Goal: Information Seeking & Learning: Learn about a topic

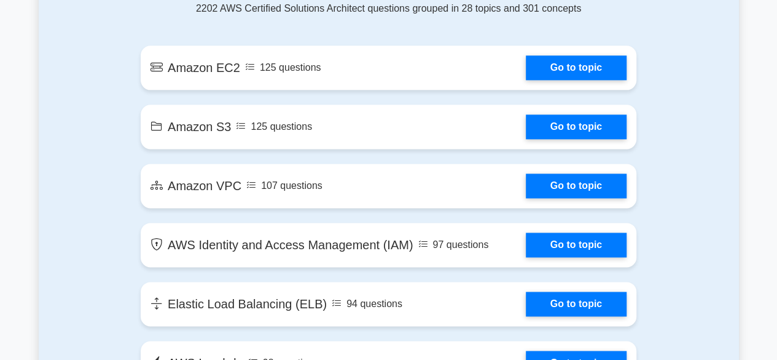
scroll to position [733, 0]
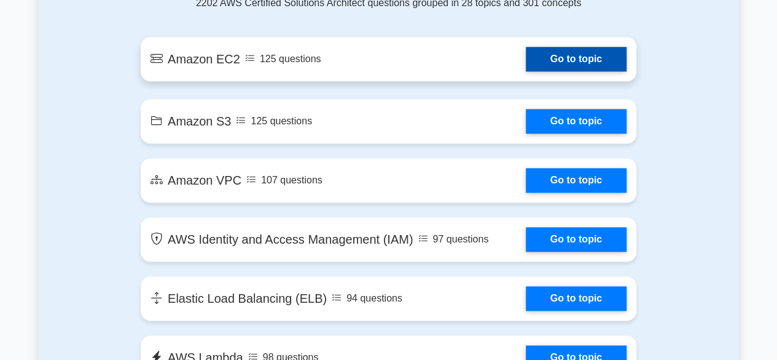
click at [542, 61] on link "Go to topic" at bounding box center [576, 59] width 101 height 25
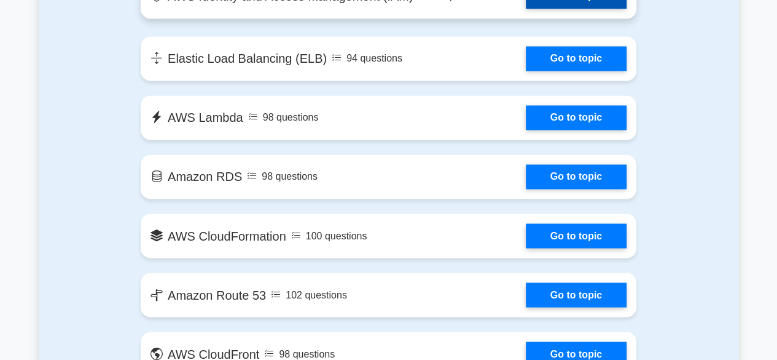
scroll to position [973, 0]
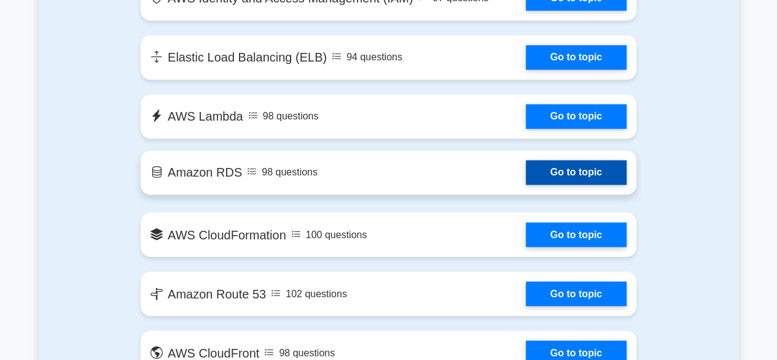
click at [580, 167] on link "Go to topic" at bounding box center [576, 172] width 101 height 25
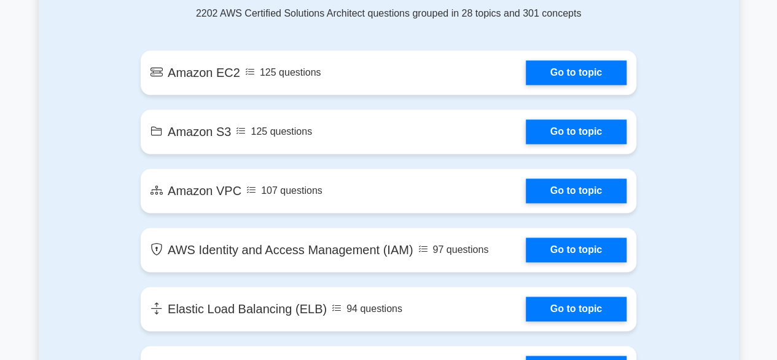
scroll to position [762, 0]
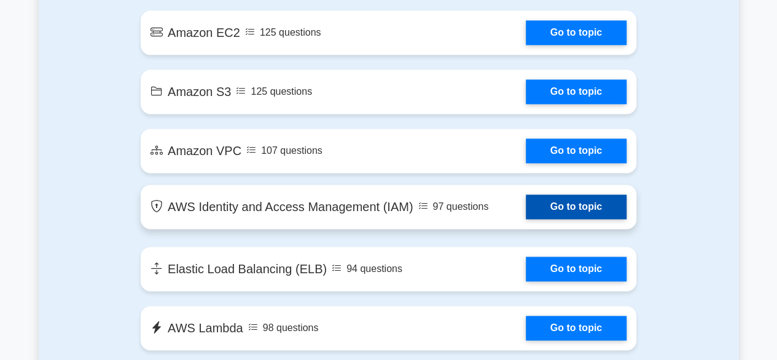
click at [576, 212] on link "Go to topic" at bounding box center [576, 206] width 101 height 25
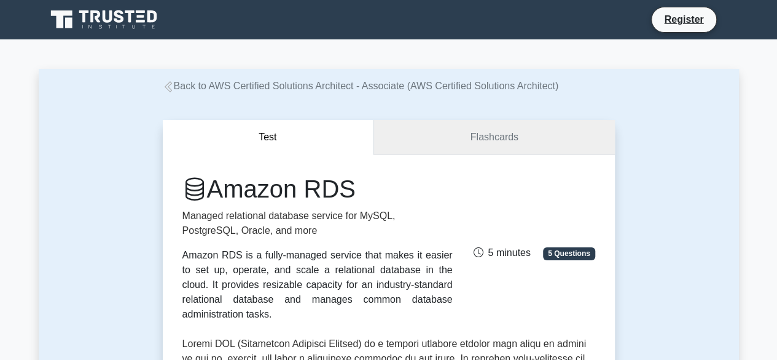
click at [495, 134] on link "Flashcards" at bounding box center [494, 137] width 241 height 35
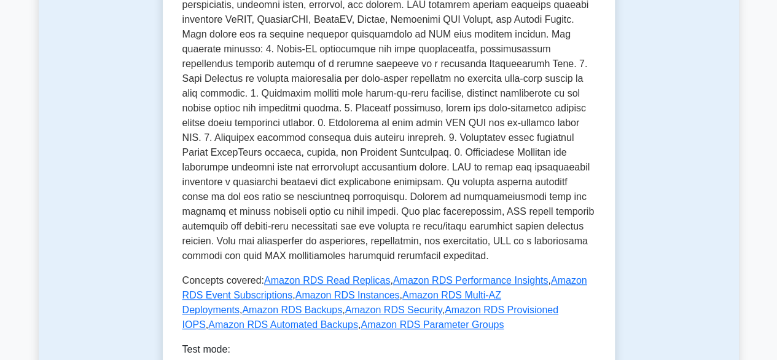
scroll to position [387, 0]
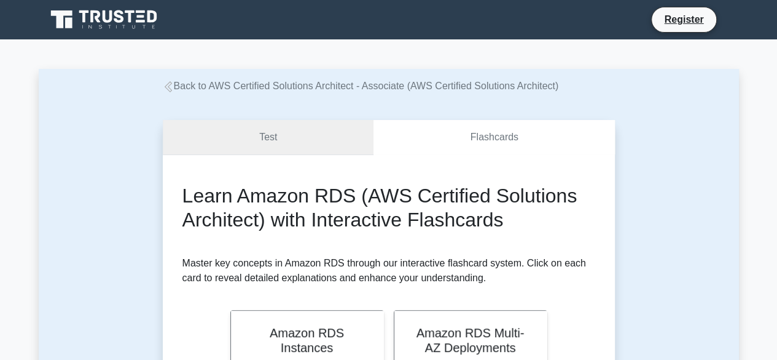
click at [258, 145] on link "Test" at bounding box center [268, 137] width 211 height 35
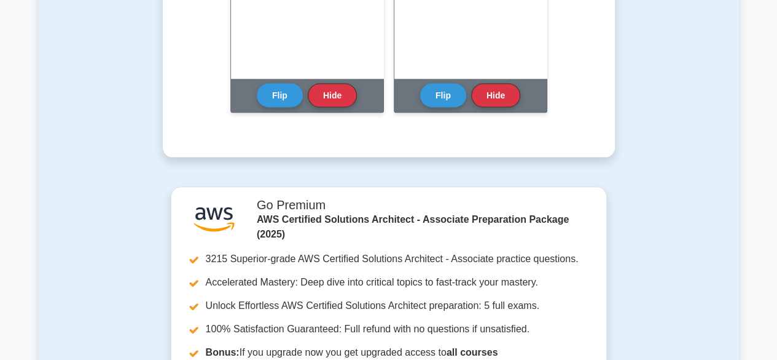
scroll to position [1370, 0]
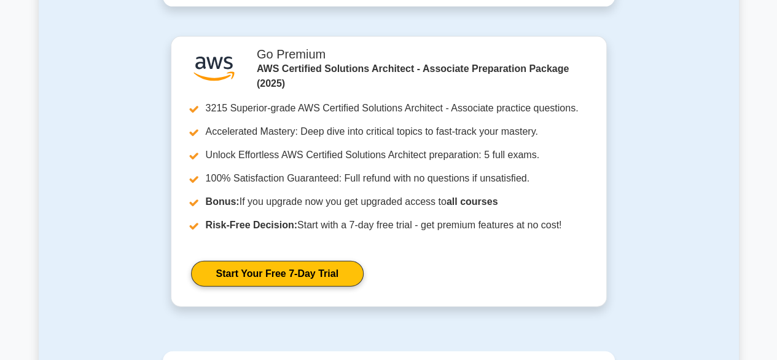
drag, startPoint x: 411, startPoint y: 189, endPoint x: 272, endPoint y: 388, distance: 242.4
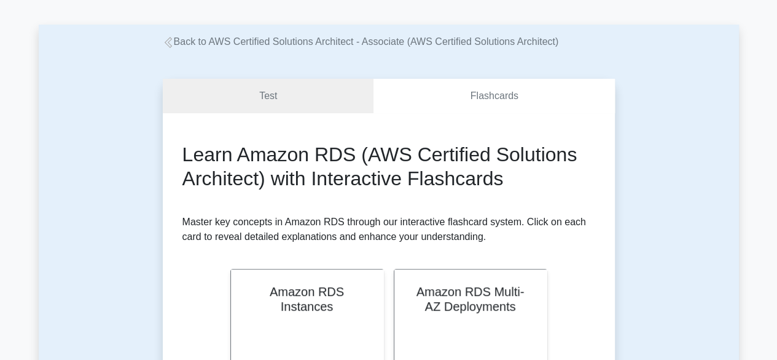
scroll to position [0, 0]
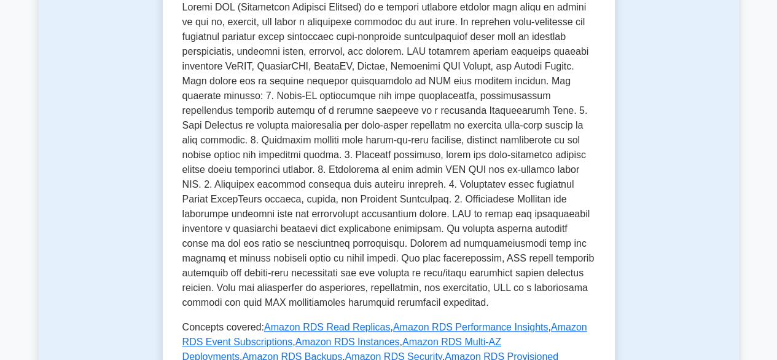
scroll to position [532, 0]
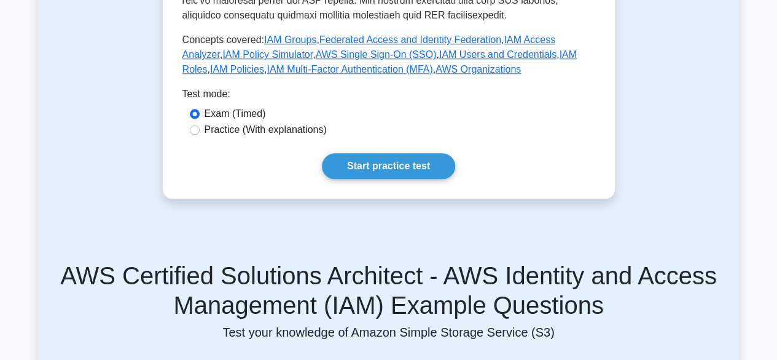
scroll to position [624, 0]
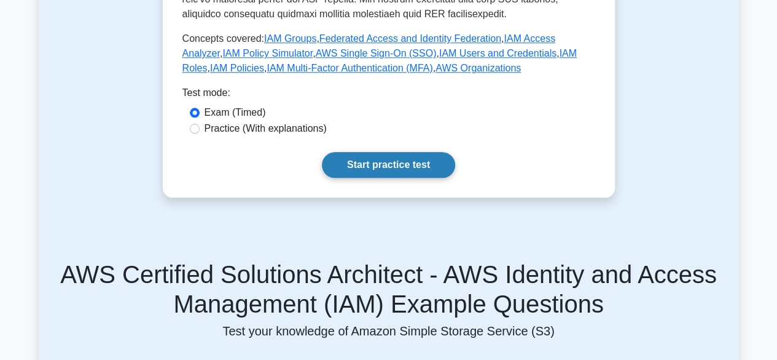
click at [395, 152] on link "Start practice test" at bounding box center [388, 165] width 133 height 26
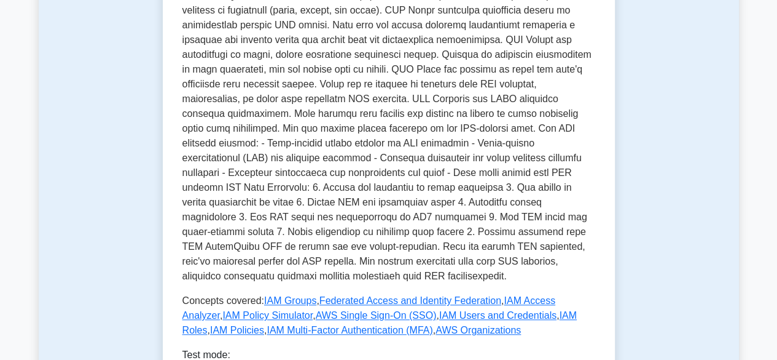
scroll to position [376, 0]
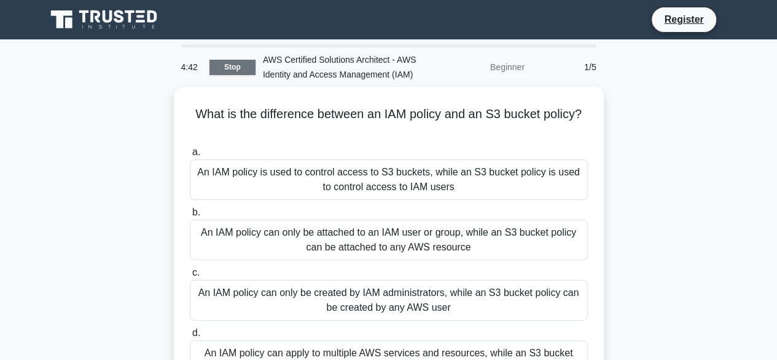
click at [238, 66] on link "Stop" at bounding box center [233, 67] width 46 height 15
